Goal: Task Accomplishment & Management: Manage account settings

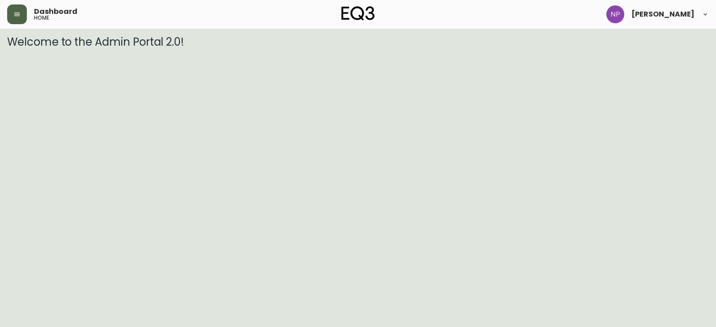
click at [17, 18] on button "button" at bounding box center [17, 14] width 20 height 20
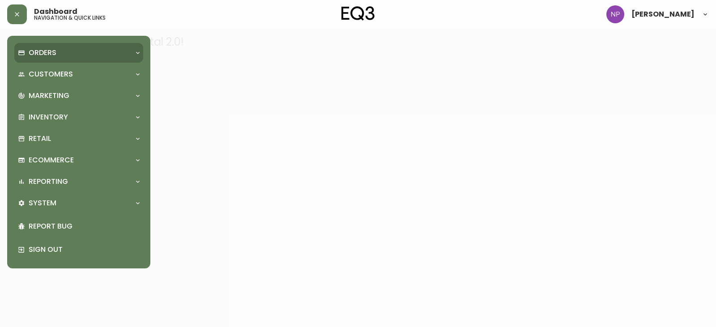
click at [64, 51] on div "Orders" at bounding box center [74, 53] width 113 height 10
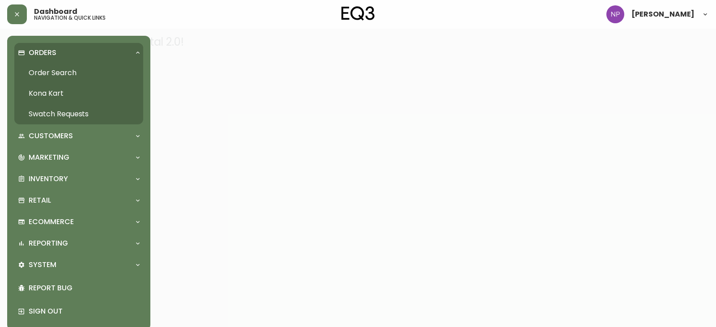
click at [60, 73] on link "Order Search" at bounding box center [78, 73] width 129 height 21
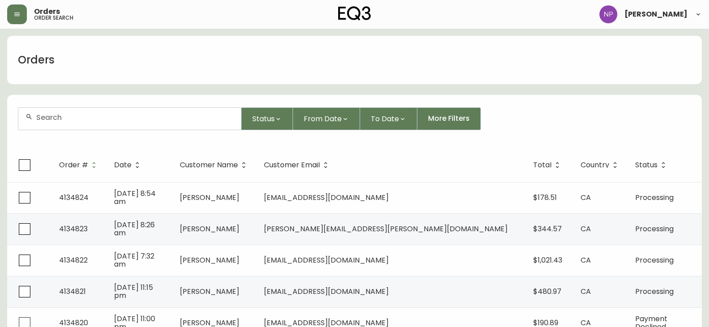
click at [103, 117] on input "text" at bounding box center [135, 117] width 198 height 9
type input "8563152"
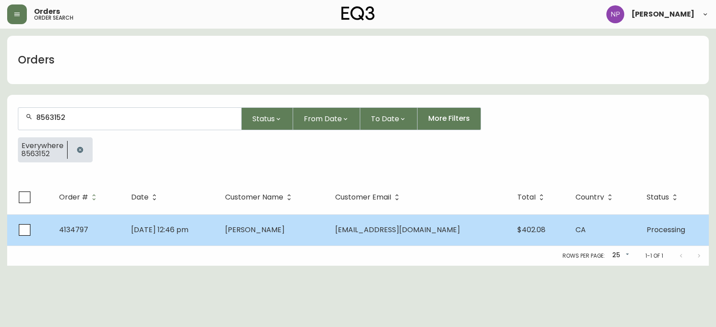
click at [179, 242] on td "[DATE] 12:46 pm" at bounding box center [171, 229] width 94 height 31
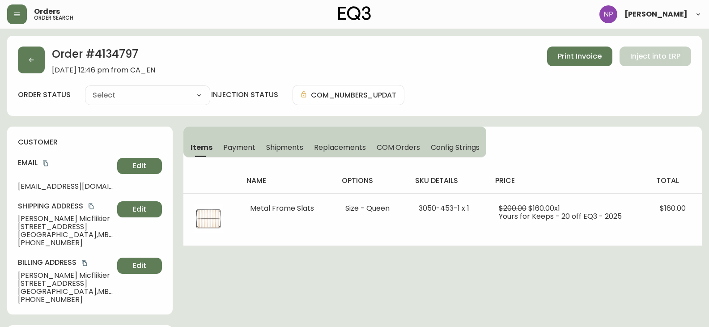
type input "Processing"
select select "PROCESSING"
click at [275, 145] on span "Shipments" at bounding box center [285, 147] width 38 height 9
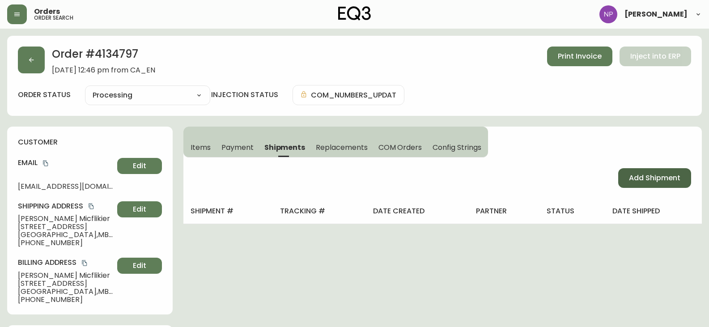
click at [635, 175] on span "Add Shipment" at bounding box center [654, 178] width 51 height 10
select select "PENDING"
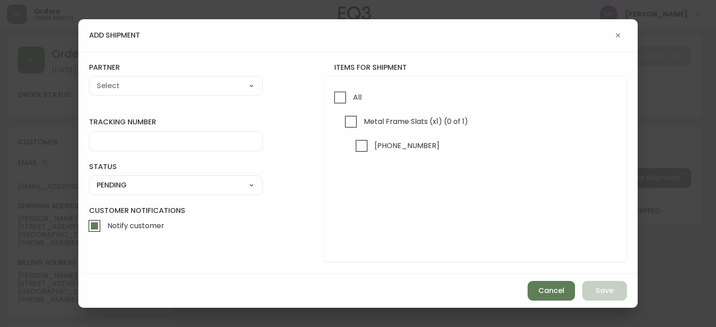
drag, startPoint x: 341, startPoint y: 102, endPoint x: 289, endPoint y: 96, distance: 52.7
click at [342, 102] on input "All" at bounding box center [340, 97] width 21 height 21
checkbox input "true"
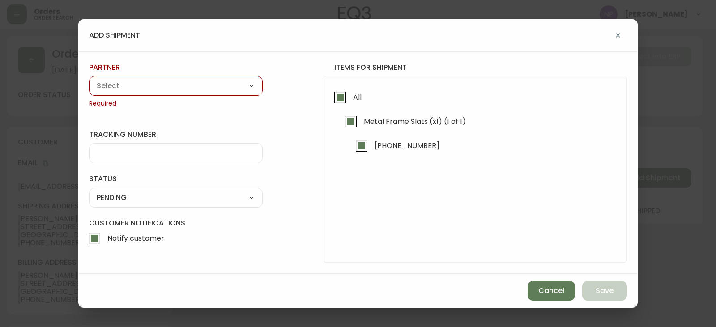
click at [204, 89] on select "A Move to Remember LLC ABF Freight Alero [PERSON_NAME] Canada Post CDS Ceva Log…" at bounding box center [176, 85] width 174 height 13
select select "cjy0aaf3c01x30166dpi6h6qg"
click at [89, 79] on select "A Move to Remember LLC ABF Freight Alero [PERSON_NAME] Canada Post CDS Ceva Log…" at bounding box center [176, 85] width 174 height 13
type input "EQ3"
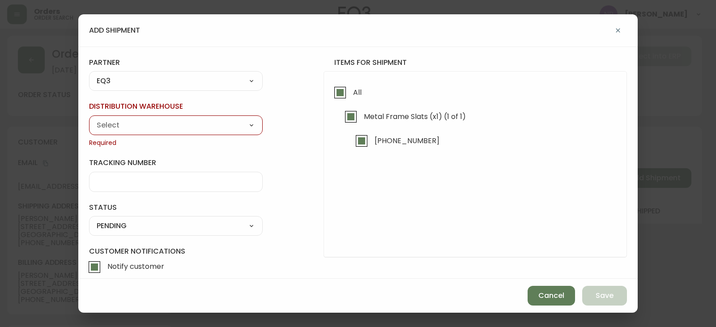
click at [127, 128] on select "Calgary Warehouse GTA Distribution Center [GEOGRAPHIC_DATA] [GEOGRAPHIC_DATA] W…" at bounding box center [176, 125] width 174 height 13
select select "ck98uz8nb00023kl9agli5rk9"
click at [89, 119] on select "Calgary Warehouse GTA Distribution Center [GEOGRAPHIC_DATA] [GEOGRAPHIC_DATA] W…" at bounding box center [176, 125] width 174 height 13
type input "[GEOGRAPHIC_DATA]"
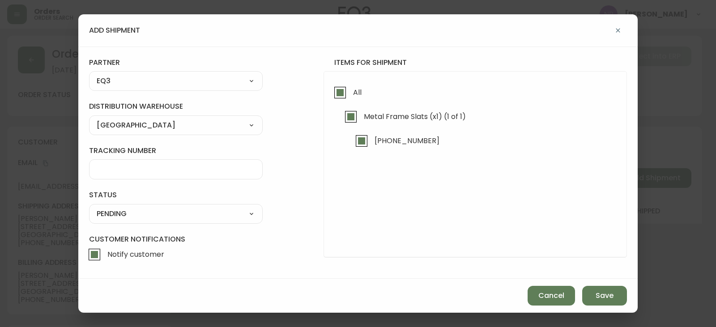
click at [128, 216] on select "SHIPPED PENDING CANCELLED" at bounding box center [176, 213] width 174 height 13
click at [89, 207] on select "SHIPPED PENDING CANCELLED" at bounding box center [176, 213] width 174 height 13
select select "PENDING"
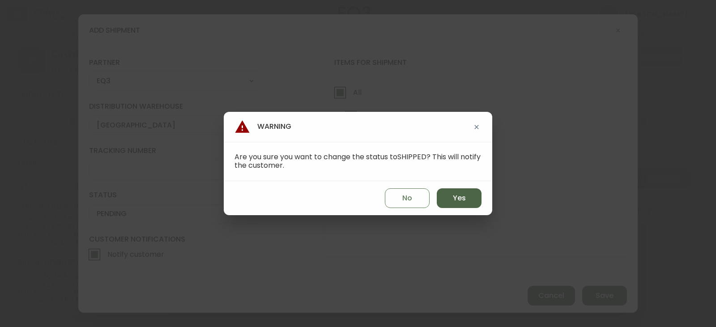
click at [467, 200] on button "Yes" at bounding box center [459, 198] width 45 height 20
type input "SHIPPED"
select select "SHIPPED"
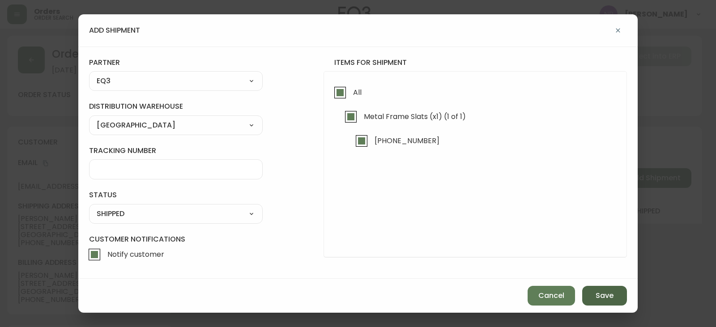
click at [594, 293] on button "Save" at bounding box center [604, 296] width 45 height 20
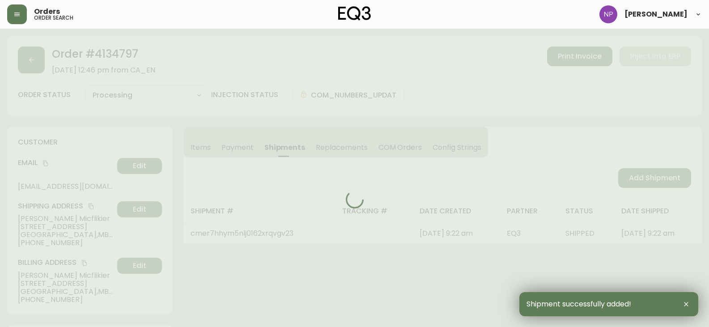
type input "Fully Shipped"
select select "FULLY_SHIPPED"
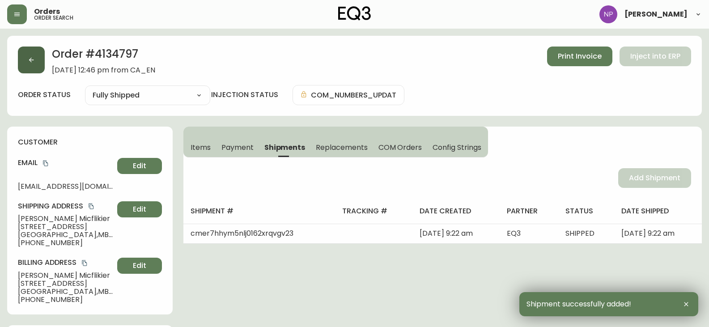
click at [32, 60] on icon "button" at bounding box center [31, 59] width 7 height 7
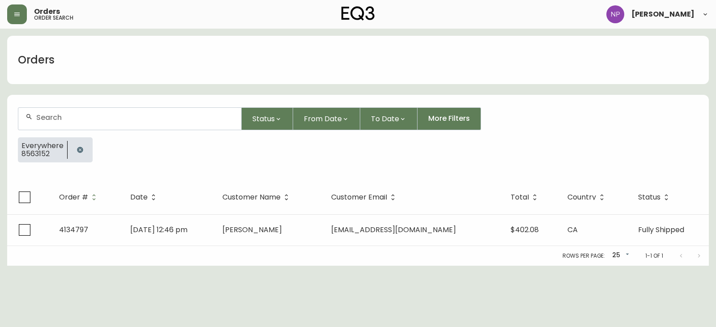
click at [67, 113] on div at bounding box center [129, 119] width 223 height 22
type input "4134794"
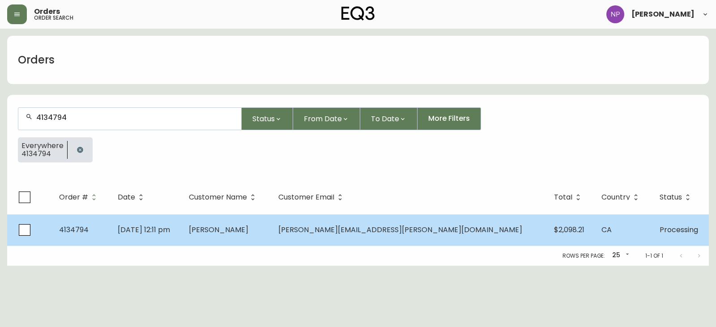
click at [182, 219] on td "[DATE] 12:11 pm" at bounding box center [146, 229] width 71 height 31
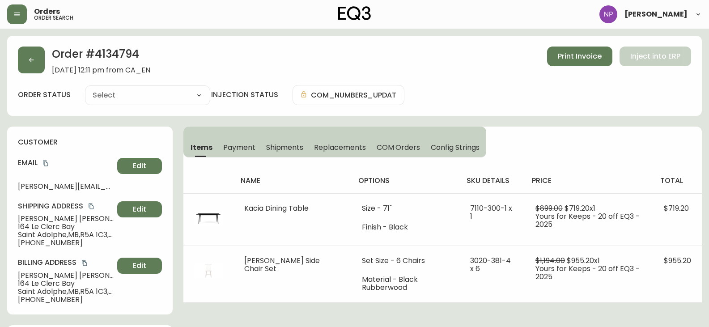
type input "Processing"
select select "PROCESSING"
click at [266, 143] on span "Shipments" at bounding box center [285, 147] width 38 height 9
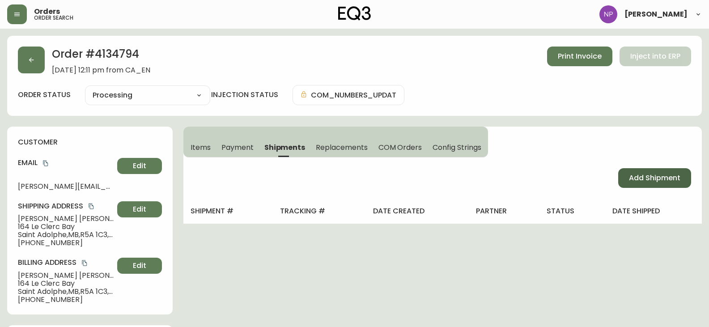
click at [630, 179] on span "Add Shipment" at bounding box center [654, 178] width 51 height 10
select select "PENDING"
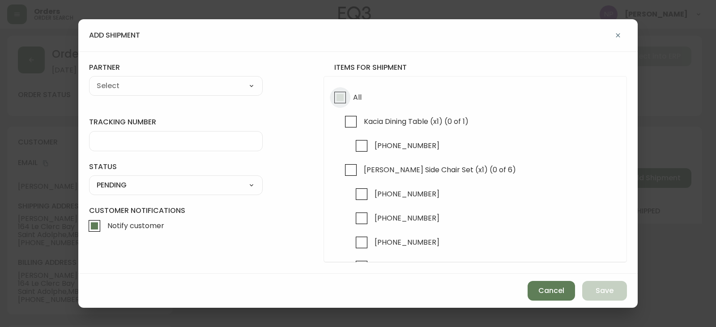
click at [340, 92] on input "All" at bounding box center [340, 97] width 21 height 21
checkbox input "true"
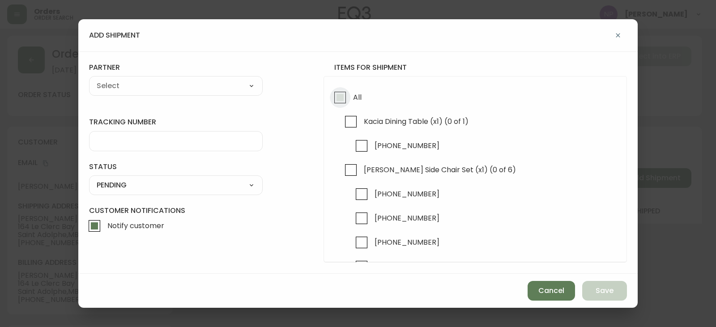
checkbox input "true"
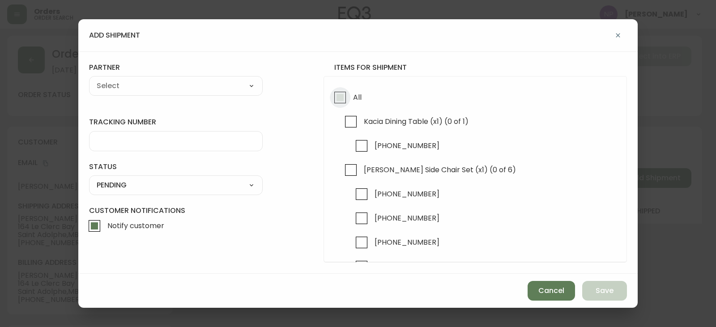
checkbox input "true"
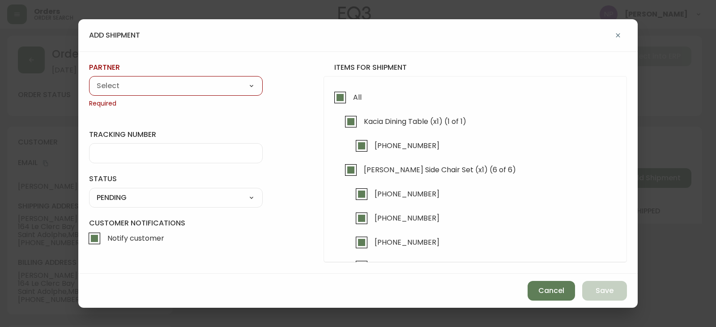
click at [183, 85] on select "A Move to Remember LLC ABF Freight Alero [PERSON_NAME] Canada Post CDS Ceva Log…" at bounding box center [176, 85] width 174 height 13
select select "cjy0aaf3c01x30166dpi6h6qg"
click at [89, 79] on select "A Move to Remember LLC ABF Freight Alero [PERSON_NAME] Canada Post CDS Ceva Log…" at bounding box center [176, 85] width 174 height 13
type input "EQ3"
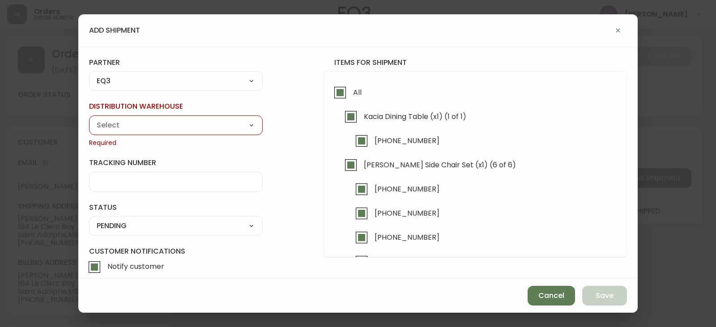
click at [126, 128] on select "Calgary Warehouse GTA Distribution Center [GEOGRAPHIC_DATA] [GEOGRAPHIC_DATA] W…" at bounding box center [176, 125] width 174 height 13
select select "ck98uz8nb00023kl9agli5rk9"
click at [89, 119] on select "Calgary Warehouse GTA Distribution Center [GEOGRAPHIC_DATA] [GEOGRAPHIC_DATA] W…" at bounding box center [176, 125] width 174 height 13
type input "[GEOGRAPHIC_DATA]"
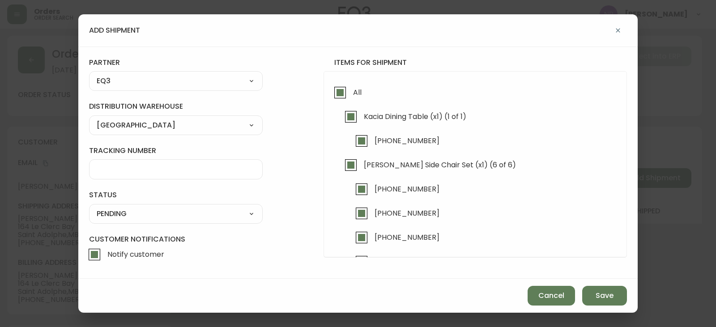
click at [132, 221] on div "SHIPPED PENDING CANCELLED" at bounding box center [176, 214] width 174 height 20
click at [128, 217] on select "SHIPPED PENDING CANCELLED" at bounding box center [176, 213] width 174 height 13
click at [126, 220] on select "SHIPPED PENDING CANCELLED" at bounding box center [176, 213] width 174 height 13
click at [125, 218] on select "SHIPPED PENDING CANCELLED" at bounding box center [176, 213] width 174 height 13
click at [89, 207] on select "SHIPPED PENDING CANCELLED" at bounding box center [176, 213] width 174 height 13
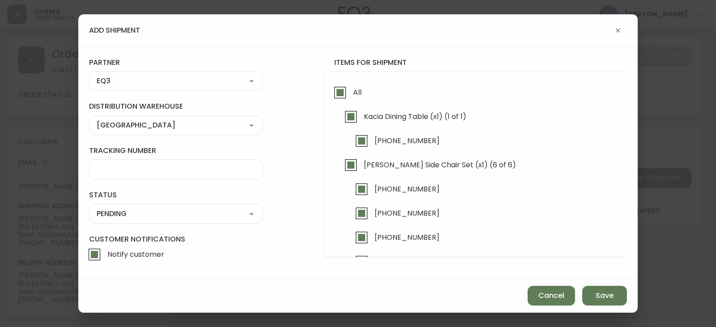
select select "PENDING"
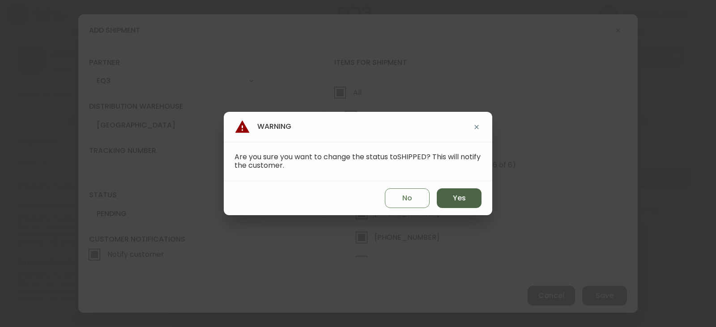
click at [451, 200] on button "Yes" at bounding box center [459, 198] width 45 height 20
type input "SHIPPED"
select select "SHIPPED"
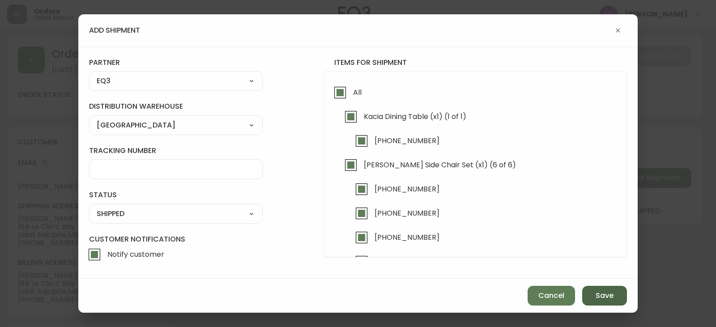
click at [602, 294] on span "Save" at bounding box center [605, 296] width 18 height 10
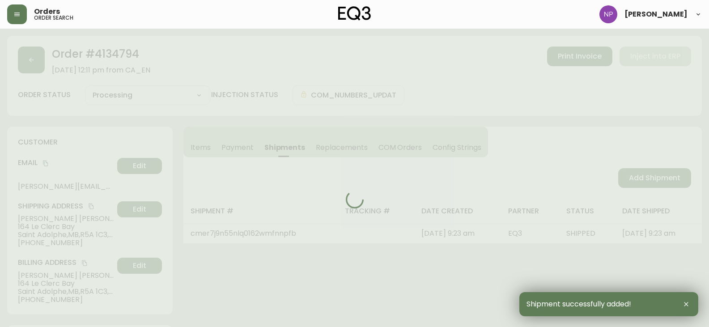
type input "Fully Shipped"
select select "FULLY_SHIPPED"
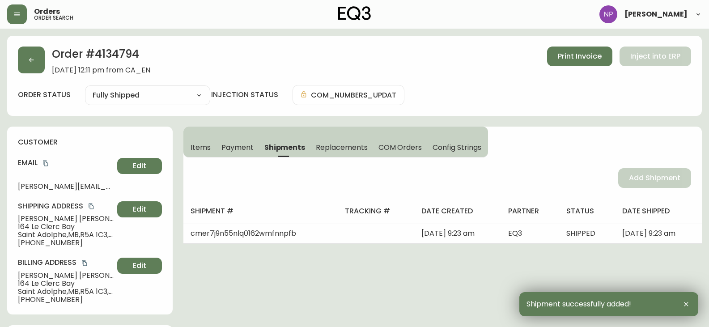
click at [31, 46] on div "Order # 4134794 [DATE] 12:11 pm from CA_EN Print Invoice Inject into ERP order …" at bounding box center [354, 76] width 695 height 80
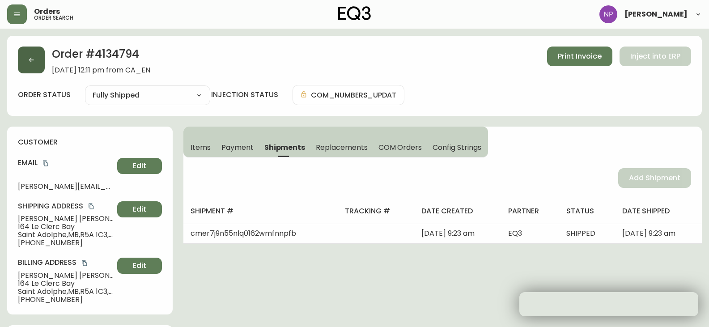
click at [35, 63] on button "button" at bounding box center [31, 60] width 27 height 27
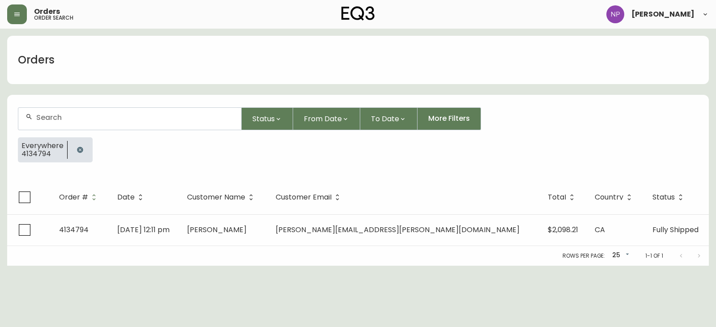
click at [64, 124] on div at bounding box center [129, 119] width 223 height 22
type input "4134765"
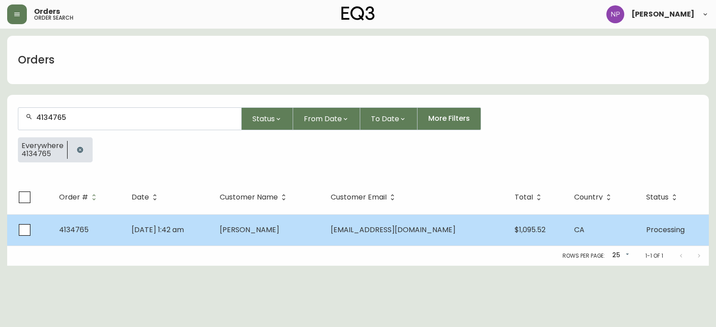
click at [283, 215] on td "[PERSON_NAME]" at bounding box center [268, 229] width 111 height 31
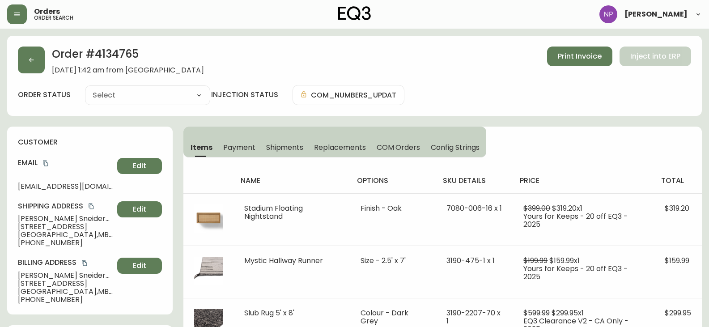
type input "Processing"
select select "PROCESSING"
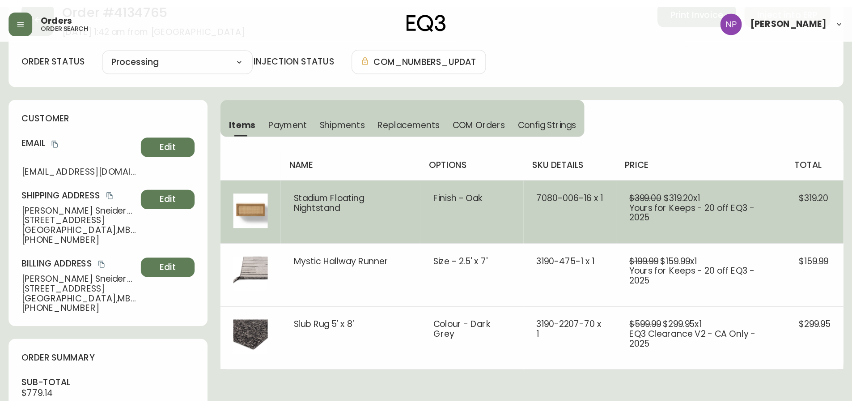
scroll to position [45, 0]
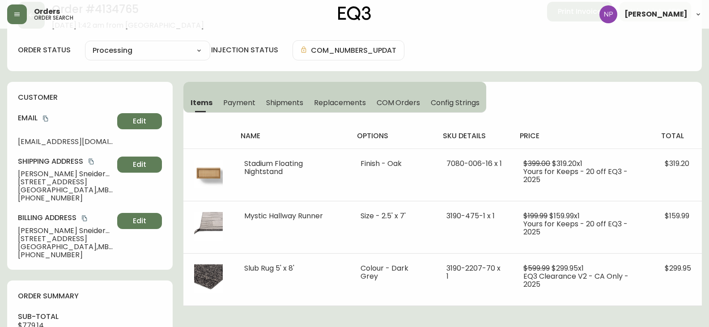
click at [290, 113] on div "name options sku details price total Stadium Floating Nightstand Finish - Oak 7…" at bounding box center [442, 209] width 519 height 193
click at [291, 109] on button "Shipments" at bounding box center [285, 103] width 48 height 20
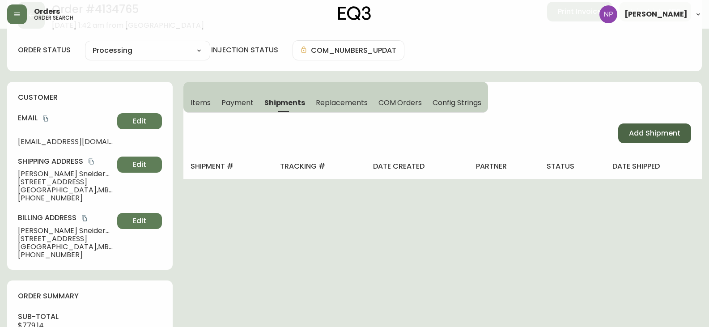
click at [658, 126] on button "Add Shipment" at bounding box center [654, 134] width 73 height 20
select select "PENDING"
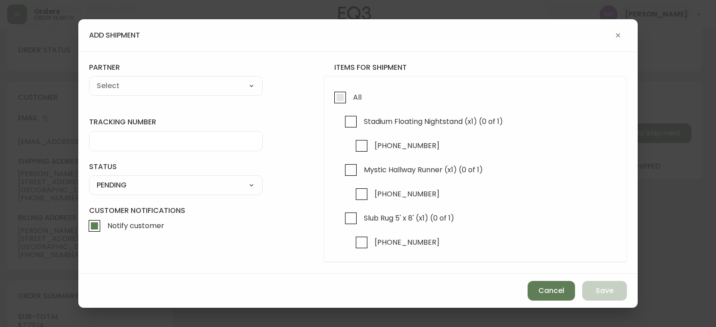
click at [342, 99] on input "All" at bounding box center [340, 97] width 21 height 21
checkbox input "true"
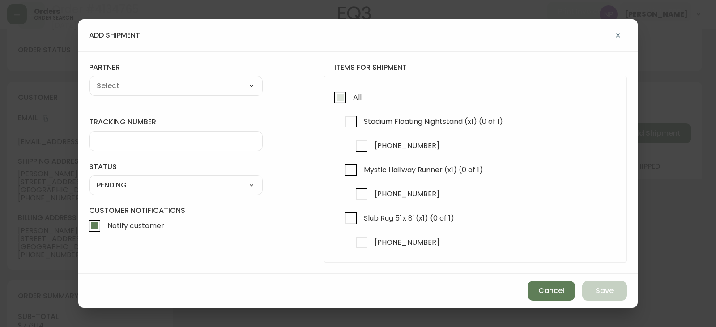
checkbox input "true"
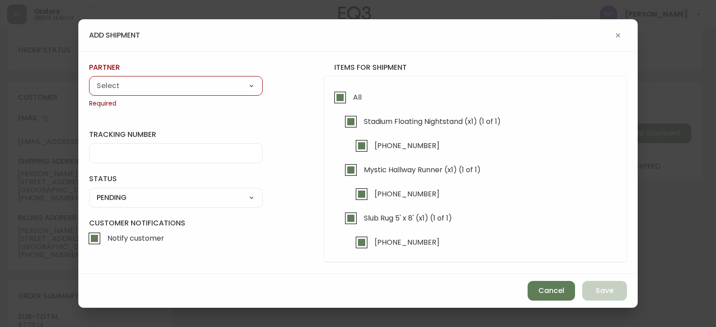
drag, startPoint x: 145, startPoint y: 83, endPoint x: 151, endPoint y: 84, distance: 5.4
click at [145, 83] on select "A Move to Remember LLC ABF Freight Alero [PERSON_NAME] Canada Post CDS Ceva Log…" at bounding box center [176, 85] width 174 height 13
select select "cjy0aaf3c01x30166dpi6h6qg"
click at [89, 79] on select "A Move to Remember LLC ABF Freight Alero [PERSON_NAME] Canada Post CDS Ceva Log…" at bounding box center [176, 85] width 174 height 13
type input "EQ3"
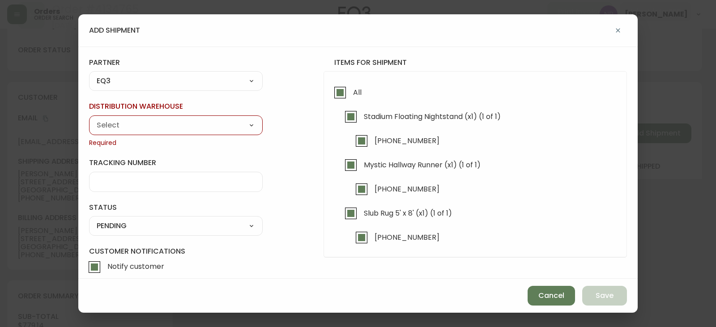
click at [137, 128] on select "Calgary Warehouse GTA Distribution Center [GEOGRAPHIC_DATA] [GEOGRAPHIC_DATA] W…" at bounding box center [176, 125] width 174 height 13
select select "ck98uz8nb00023kl9agli5rk9"
click at [89, 119] on select "Calgary Warehouse GTA Distribution Center [GEOGRAPHIC_DATA] [GEOGRAPHIC_DATA] W…" at bounding box center [176, 125] width 174 height 13
type input "[GEOGRAPHIC_DATA]"
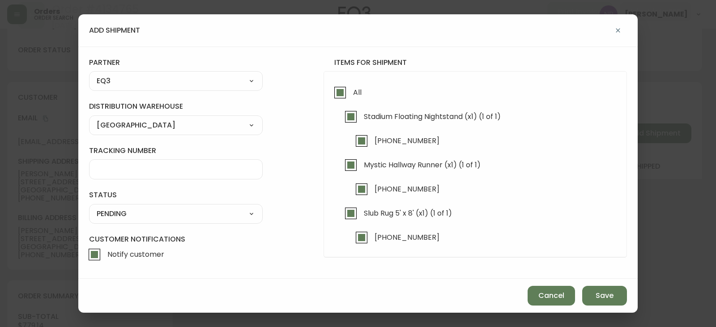
click at [133, 216] on select "SHIPPED PENDING CANCELLED" at bounding box center [176, 213] width 174 height 13
click at [89, 207] on select "SHIPPED PENDING CANCELLED" at bounding box center [176, 213] width 174 height 13
select select "PENDING"
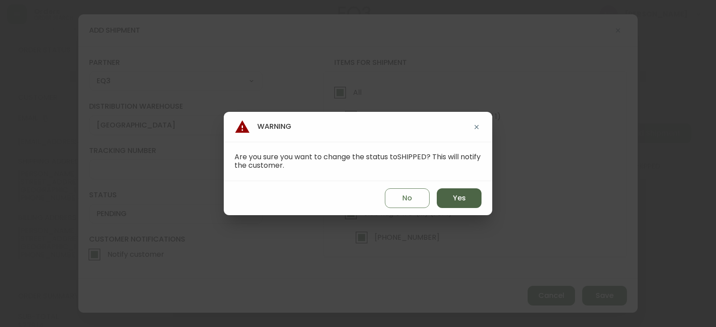
click at [459, 204] on button "Yes" at bounding box center [459, 198] width 45 height 20
type input "SHIPPED"
select select "SHIPPED"
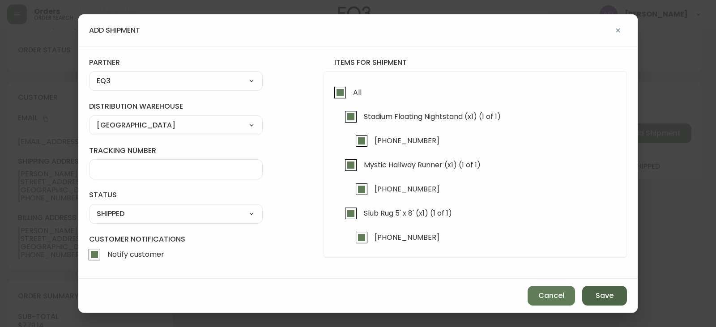
click at [592, 292] on button "Save" at bounding box center [604, 296] width 45 height 20
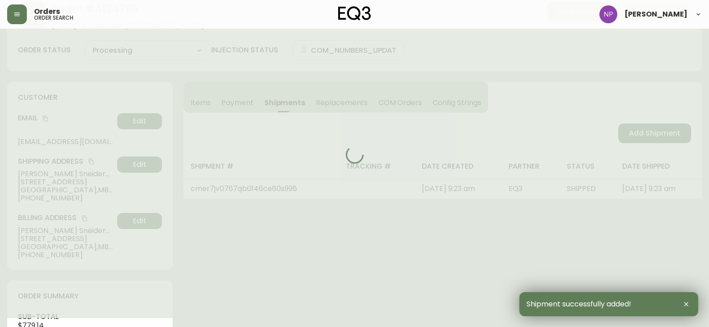
type input "Fully Shipped"
select select "FULLY_SHIPPED"
